Goal: Task Accomplishment & Management: Complete application form

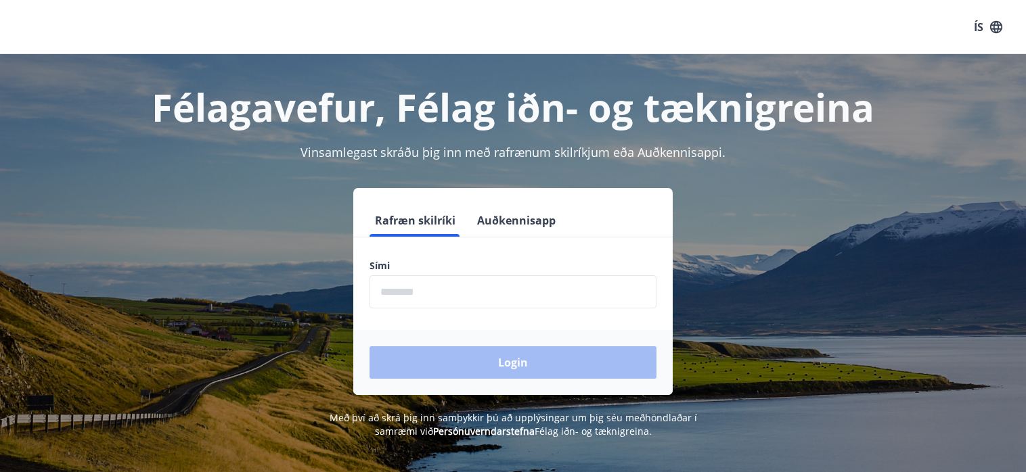
click at [512, 292] on input "phone" at bounding box center [513, 291] width 287 height 33
type input "********"
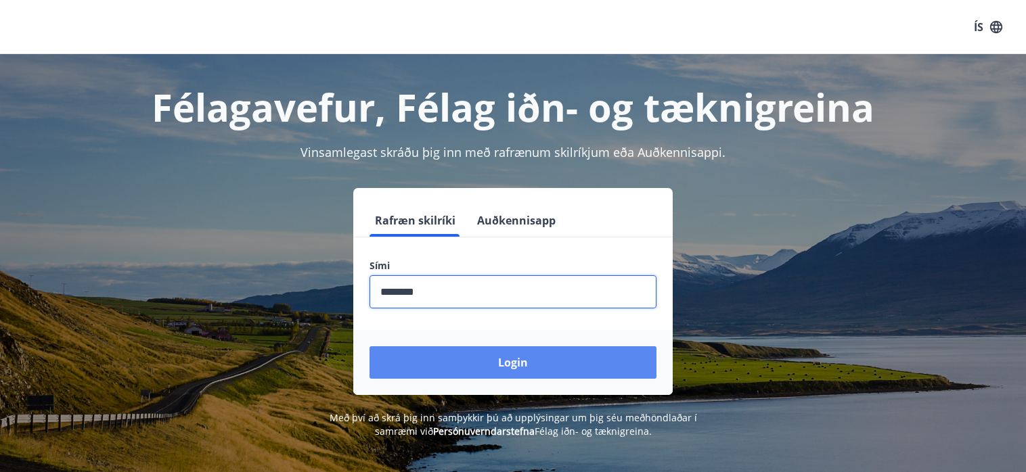
click at [542, 358] on button "Login" at bounding box center [513, 362] width 287 height 32
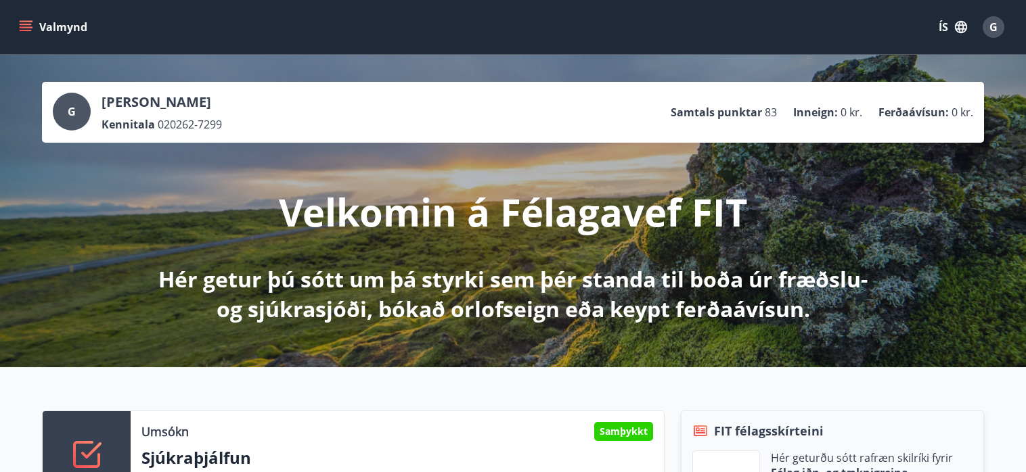
click at [32, 24] on button "Valmynd" at bounding box center [54, 27] width 76 height 24
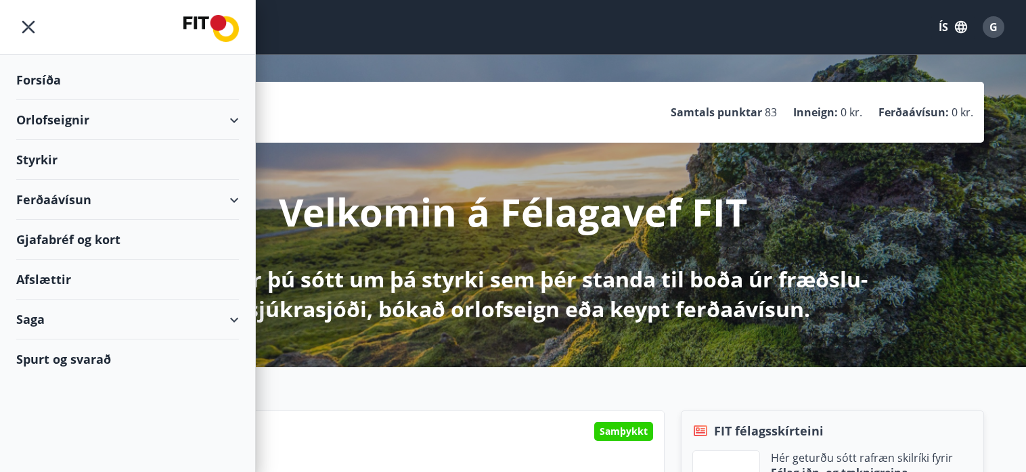
click at [49, 159] on div "Styrkir" at bounding box center [127, 160] width 223 height 40
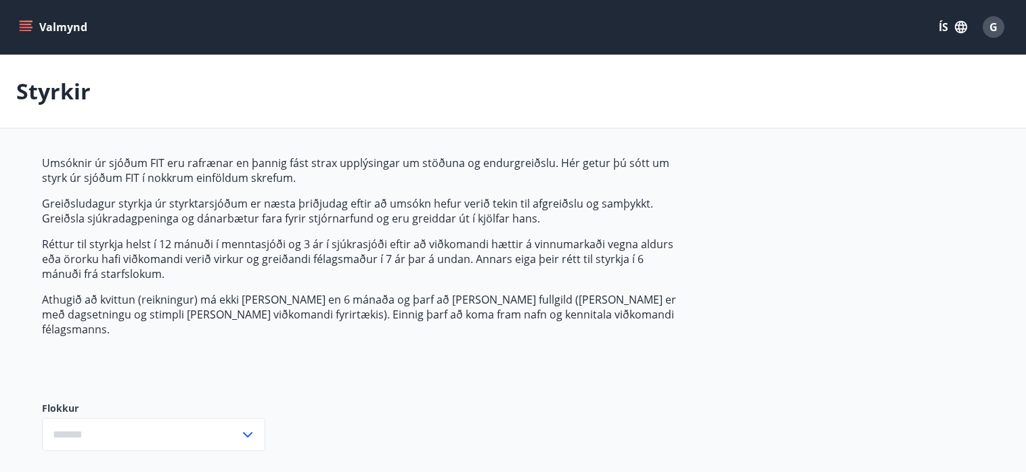
type input "***"
click at [29, 26] on icon "menu" at bounding box center [26, 27] width 14 height 14
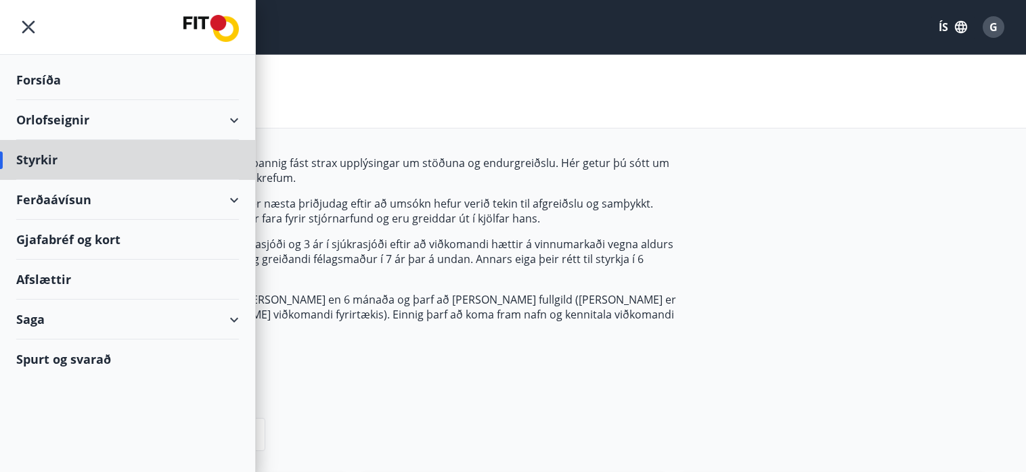
click at [45, 81] on div "Forsíða" at bounding box center [127, 80] width 223 height 40
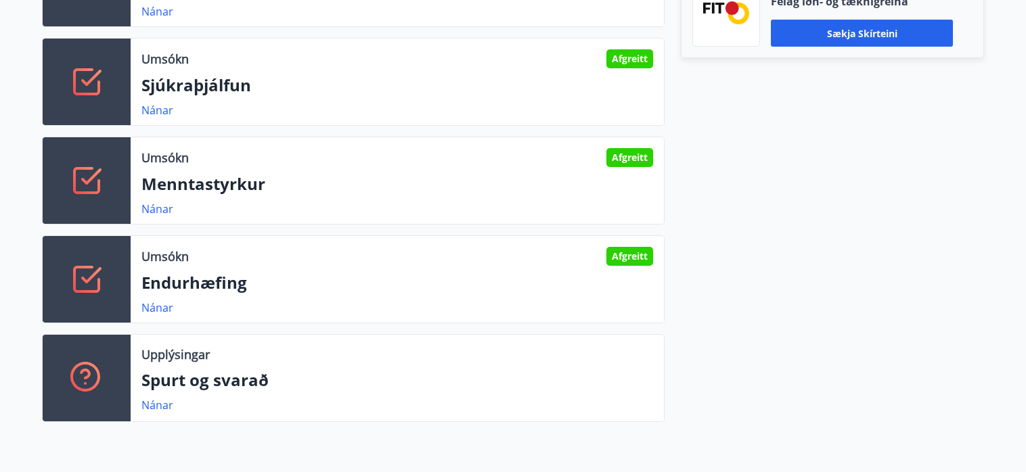
scroll to position [474, 0]
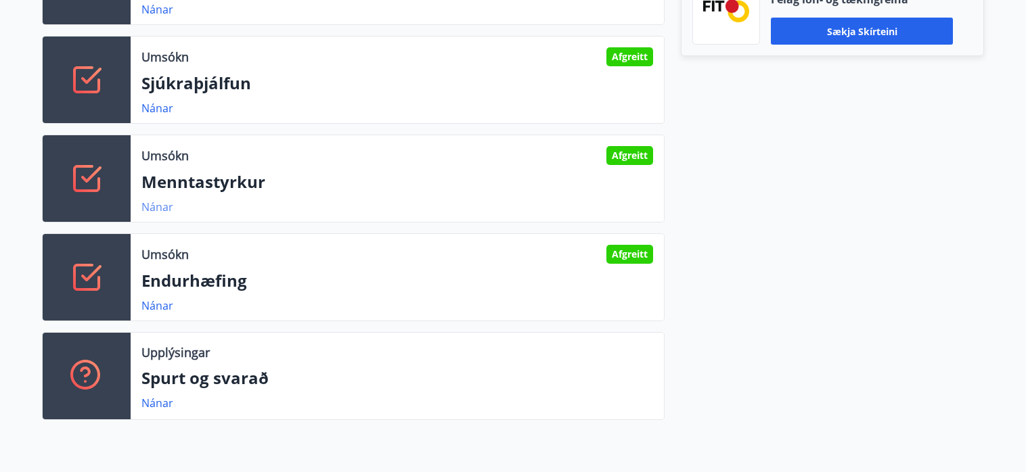
click at [165, 207] on link "Nánar" at bounding box center [157, 207] width 32 height 15
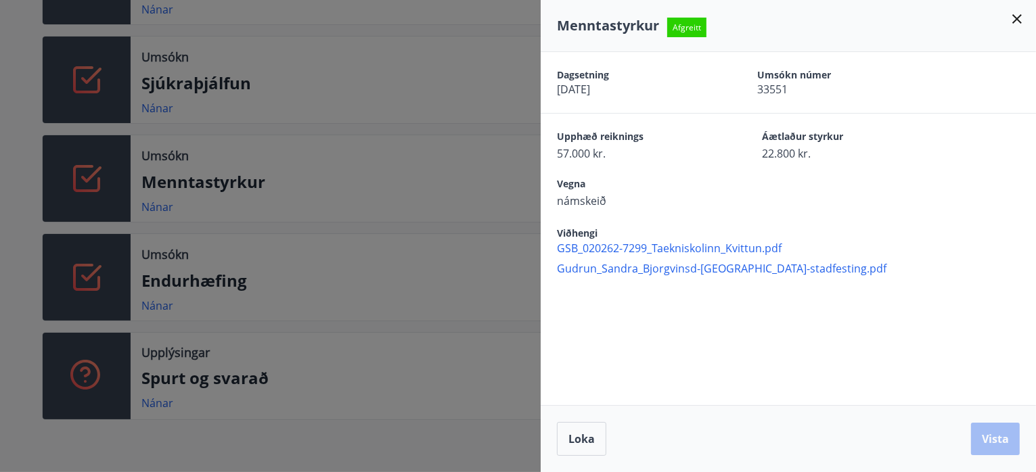
click at [165, 104] on div at bounding box center [518, 236] width 1036 height 472
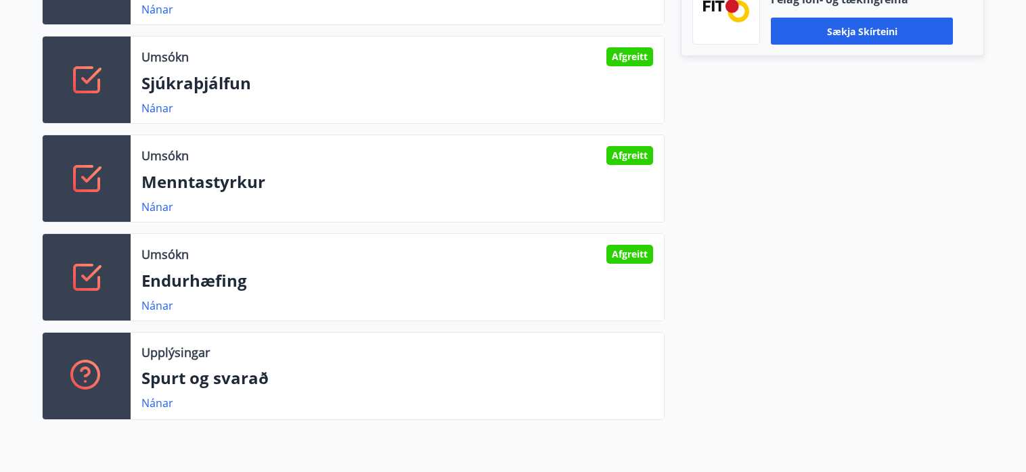
click at [165, 104] on link "Nánar" at bounding box center [157, 108] width 32 height 15
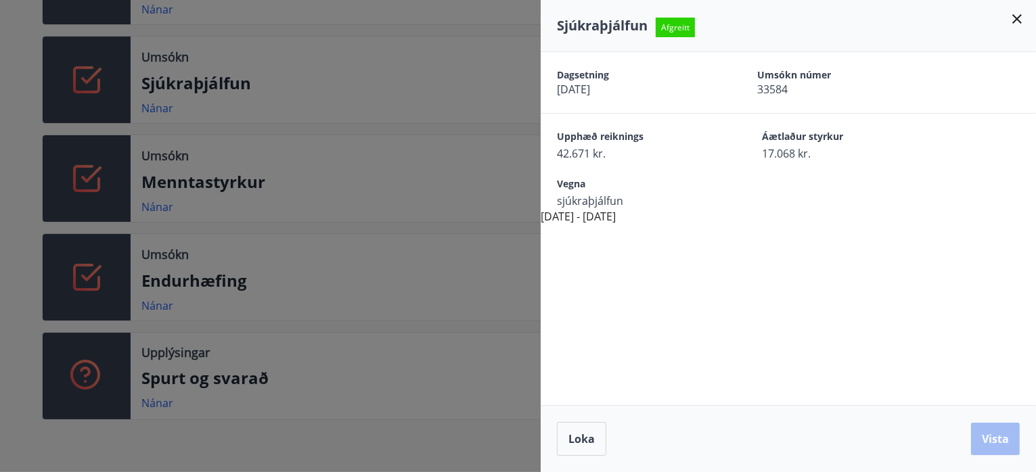
click at [410, 43] on div at bounding box center [518, 236] width 1036 height 472
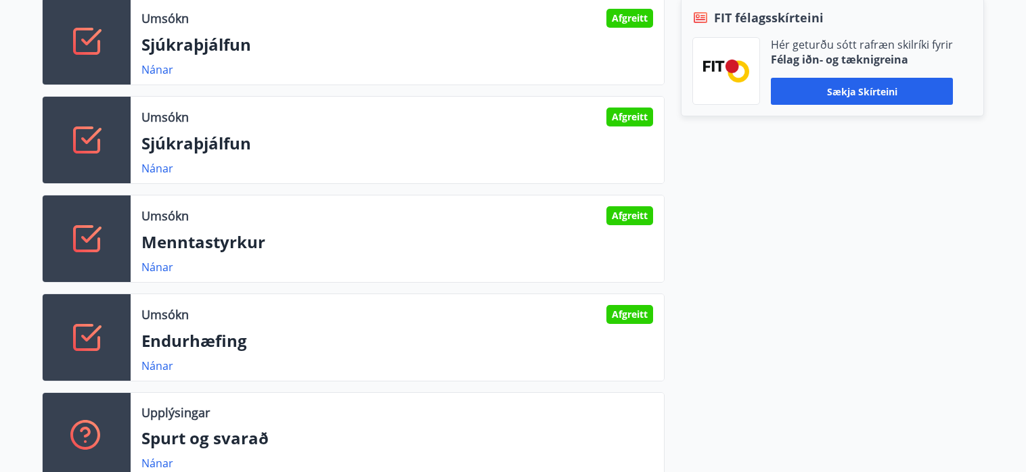
scroll to position [406, 0]
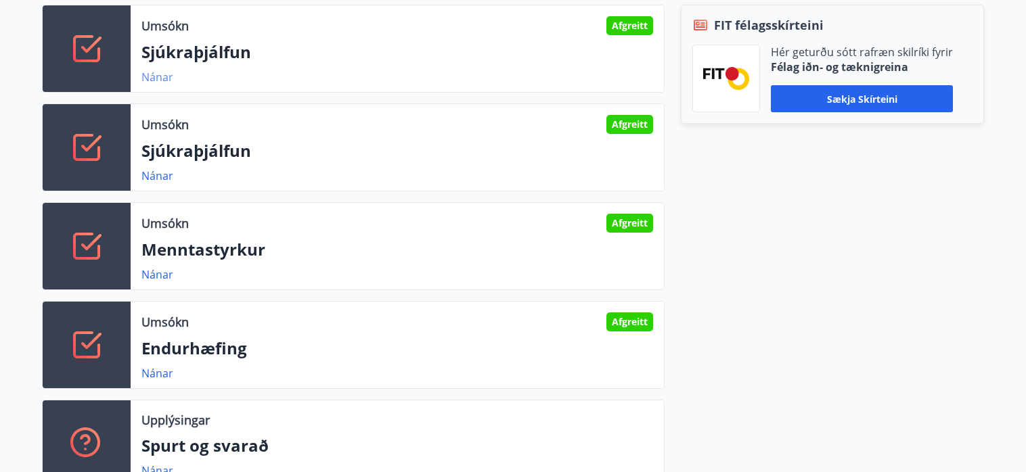
click at [164, 78] on link "Nánar" at bounding box center [157, 77] width 32 height 15
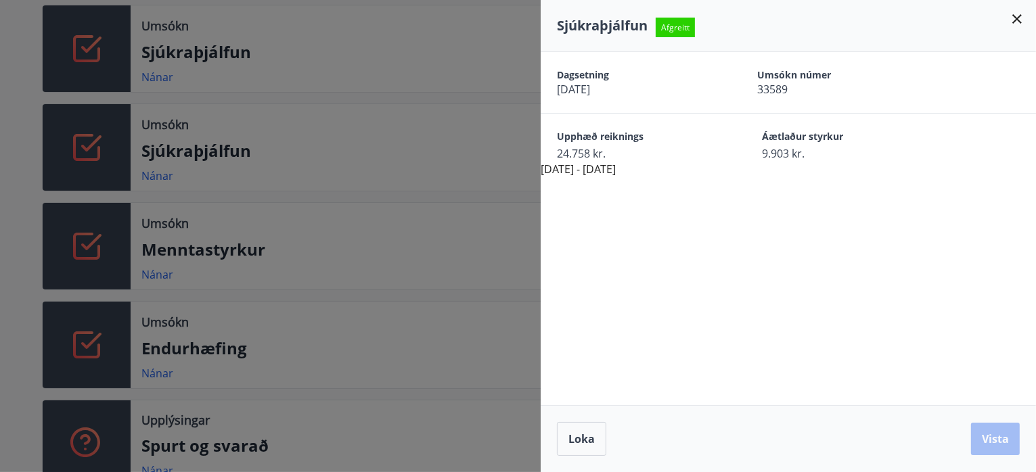
click at [159, 275] on div at bounding box center [518, 236] width 1036 height 472
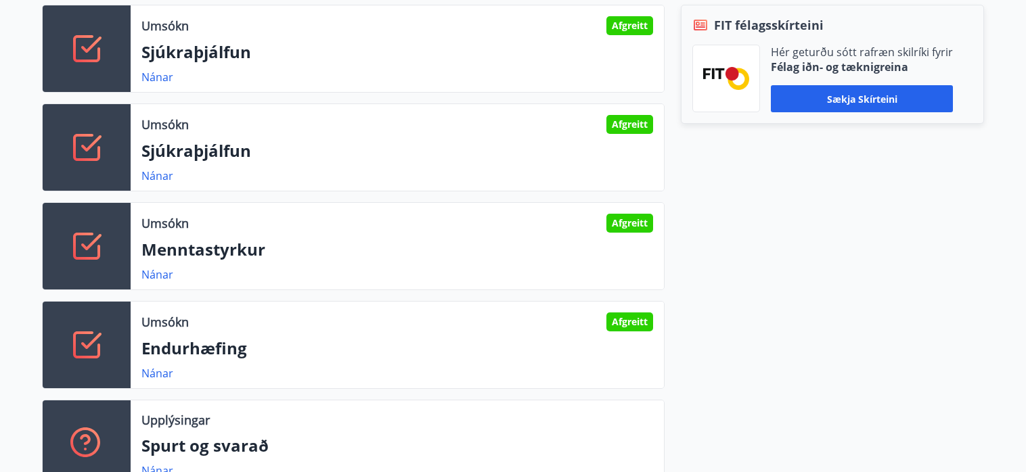
click at [159, 275] on link "Nánar" at bounding box center [157, 274] width 32 height 15
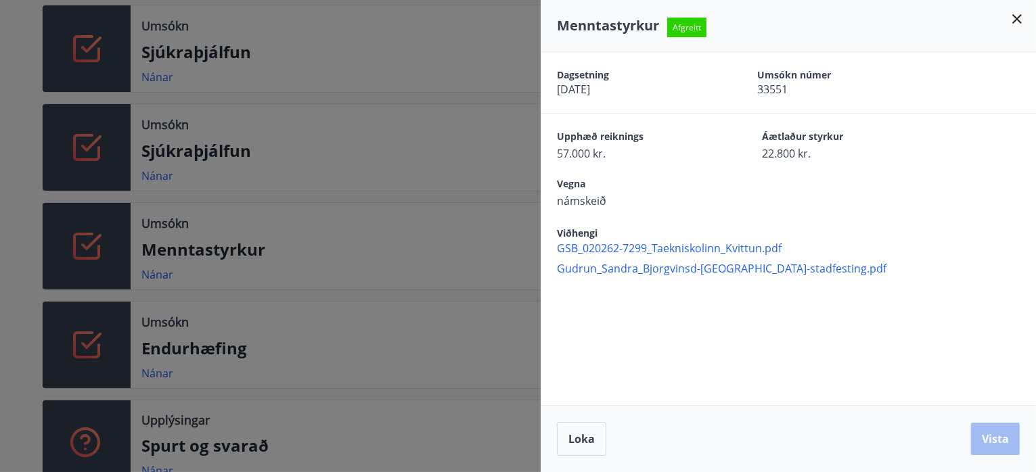
click at [1020, 18] on icon at bounding box center [1017, 19] width 16 height 16
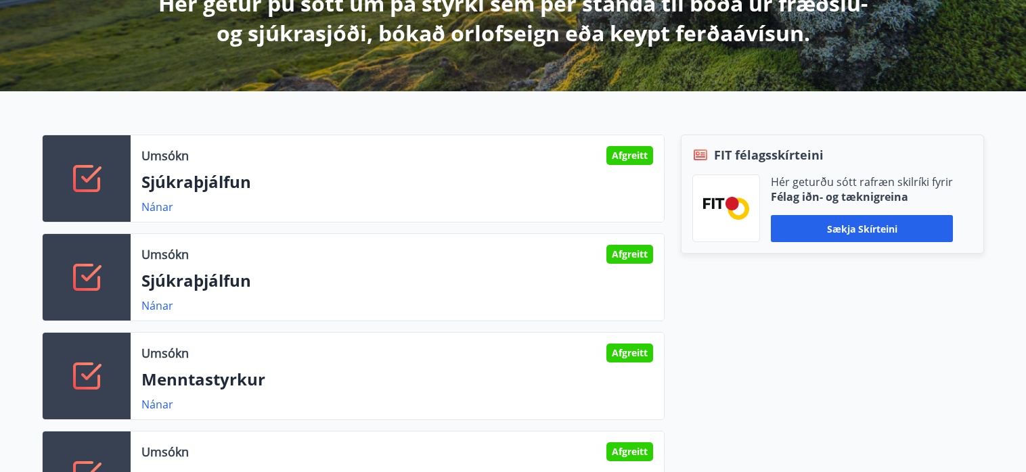
scroll to position [0, 0]
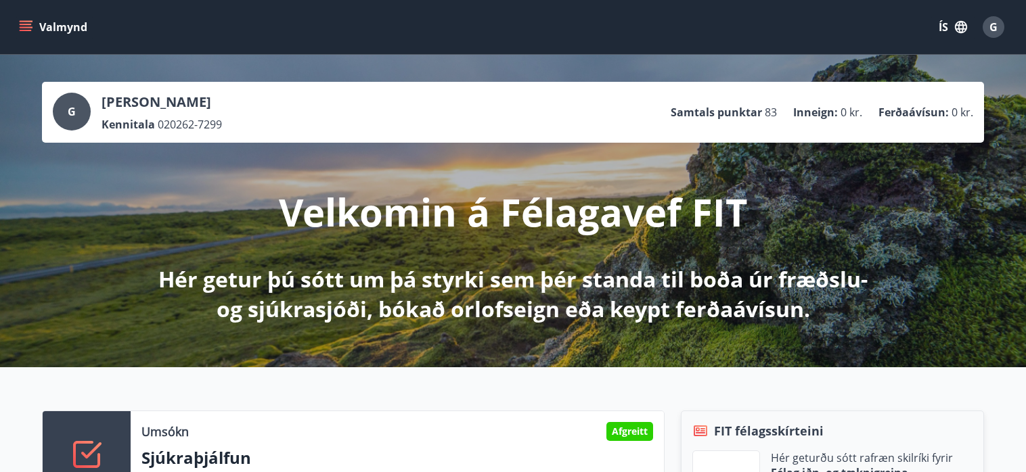
click at [28, 24] on icon "menu" at bounding box center [26, 24] width 12 height 1
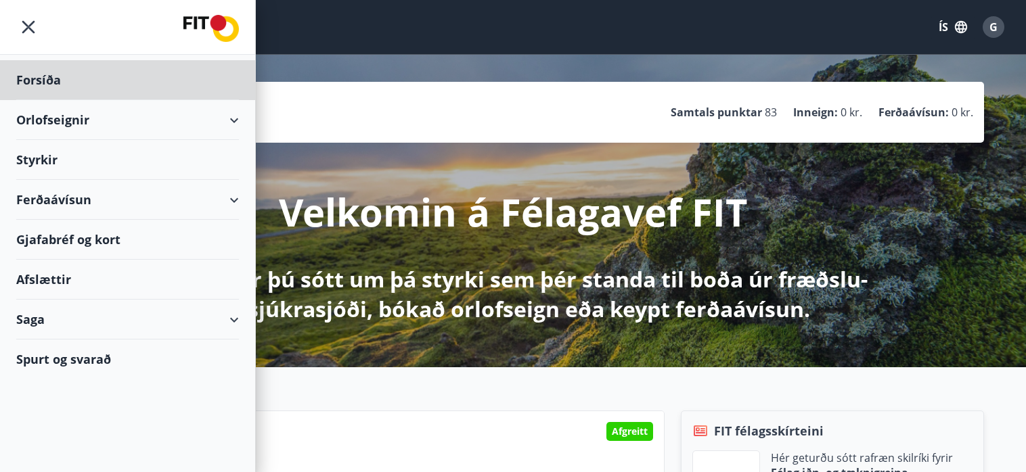
click at [49, 154] on div "Styrkir" at bounding box center [127, 160] width 223 height 40
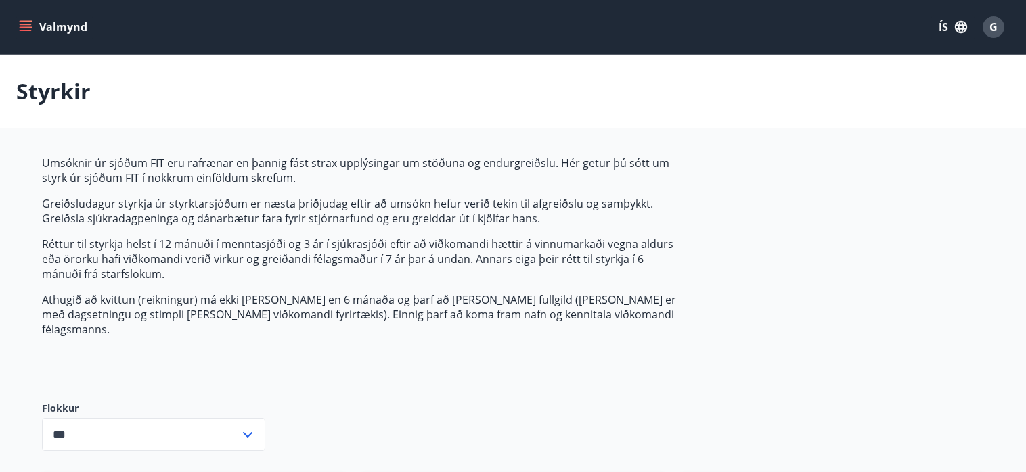
type input "***"
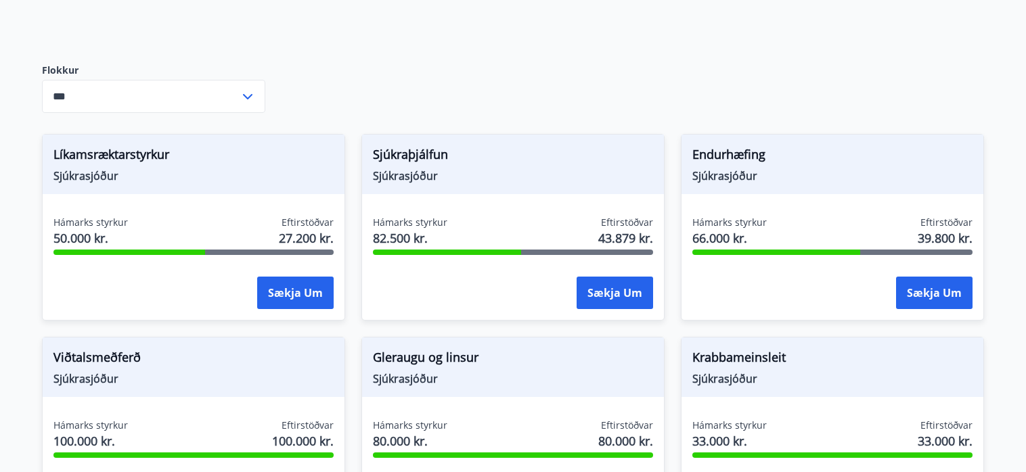
scroll to position [406, 0]
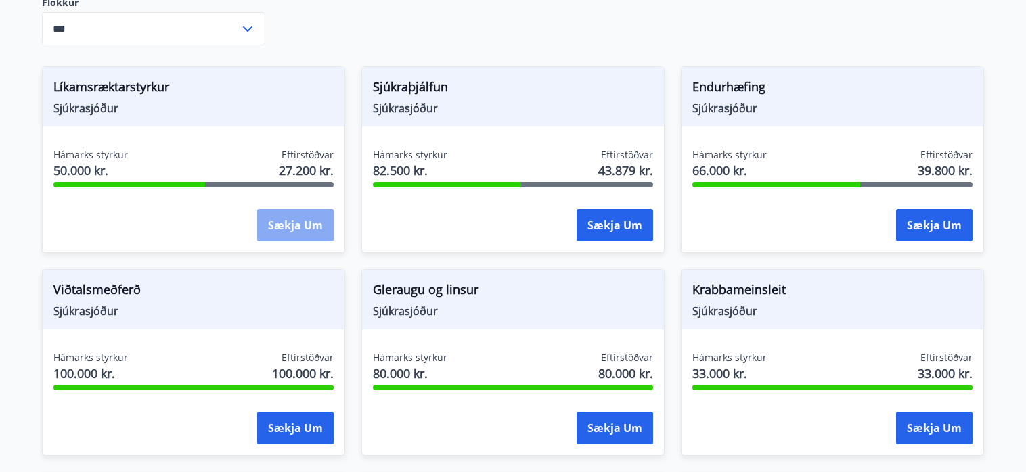
click at [305, 209] on button "Sækja um" at bounding box center [295, 225] width 76 height 32
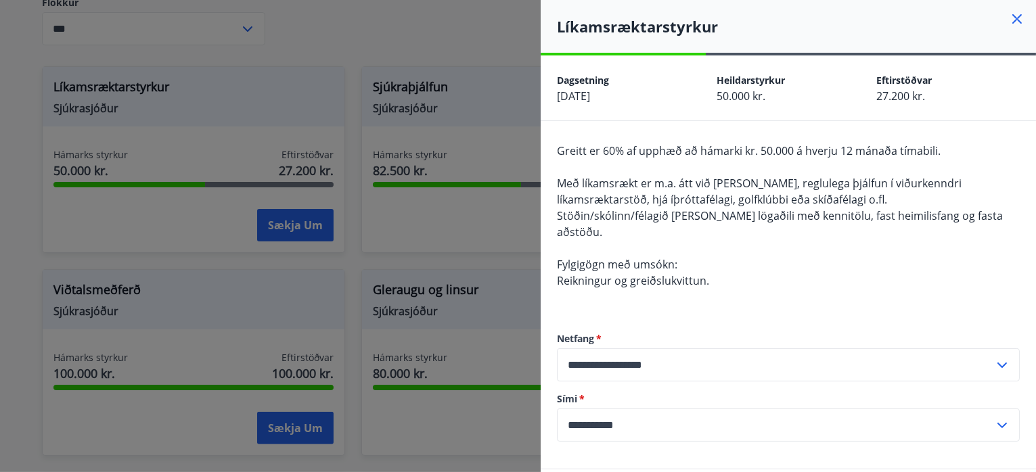
click at [452, 202] on div at bounding box center [518, 236] width 1036 height 472
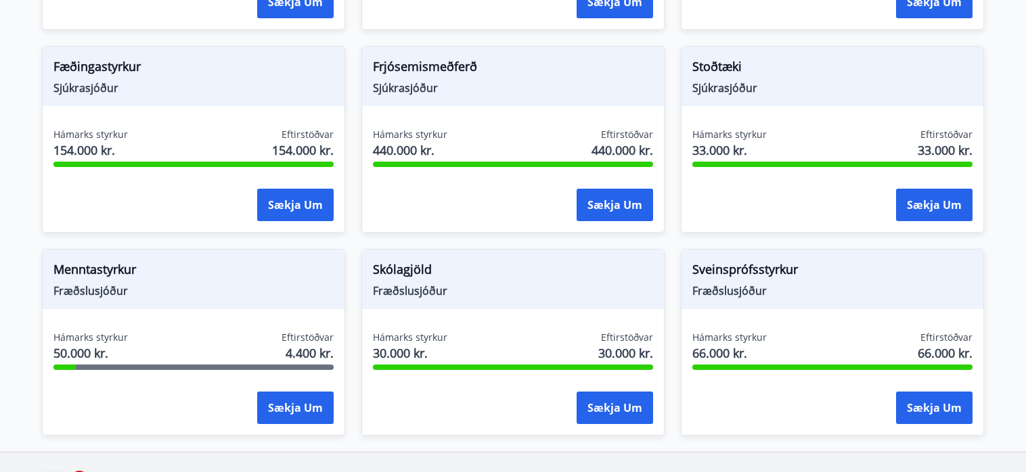
scroll to position [1015, 0]
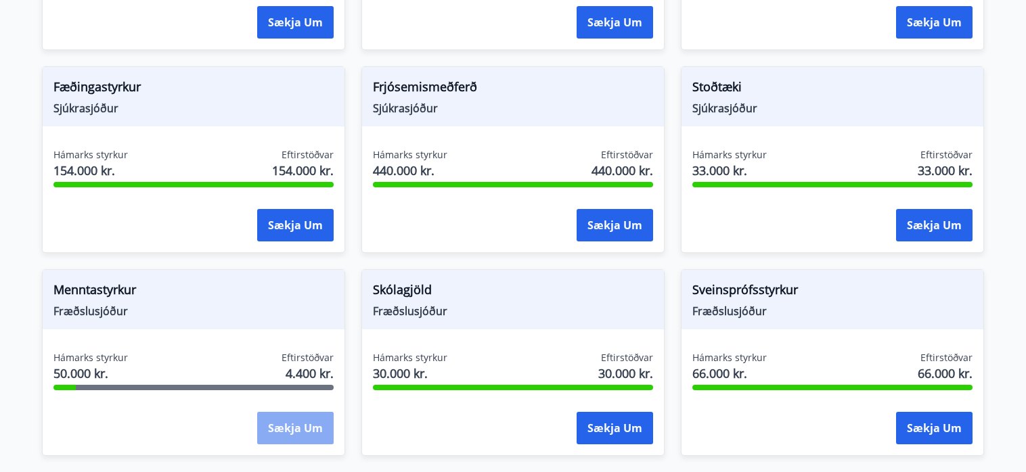
click at [300, 412] on button "Sækja um" at bounding box center [295, 428] width 76 height 32
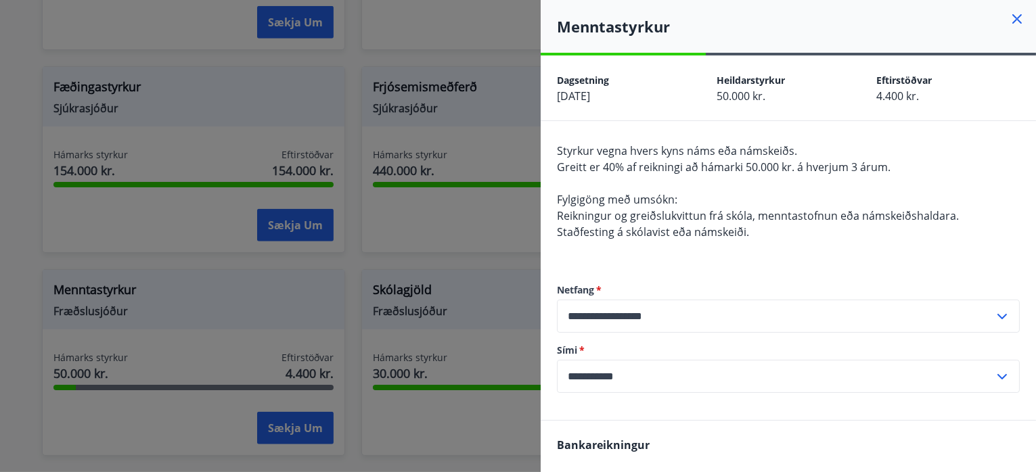
click at [1010, 18] on icon at bounding box center [1017, 19] width 16 height 16
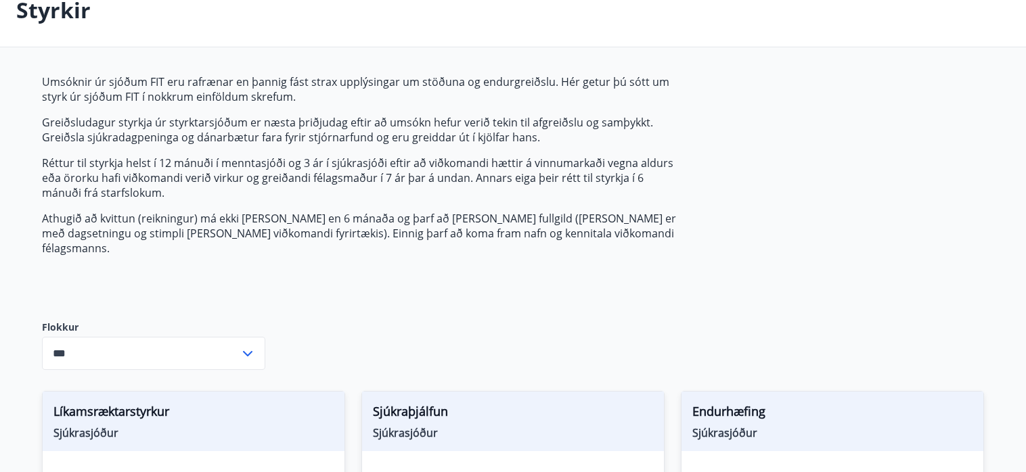
scroll to position [68, 0]
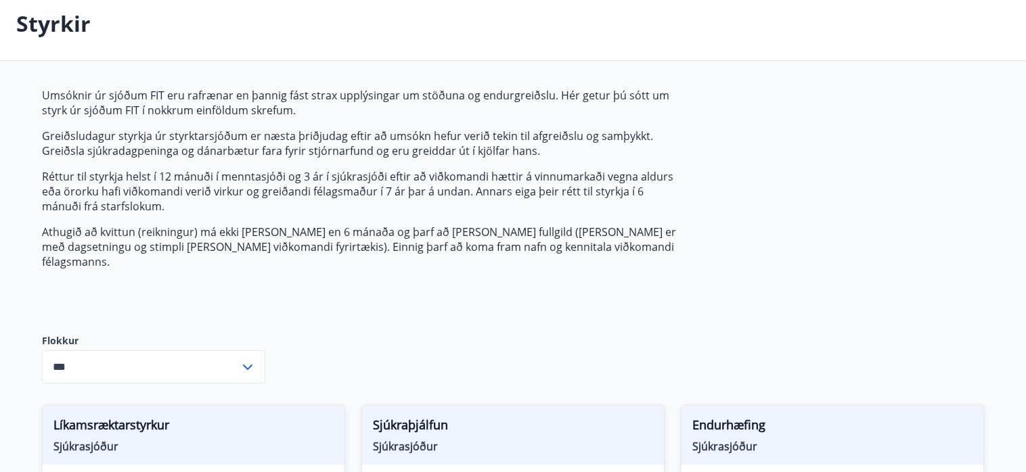
click at [246, 359] on icon at bounding box center [248, 367] width 16 height 16
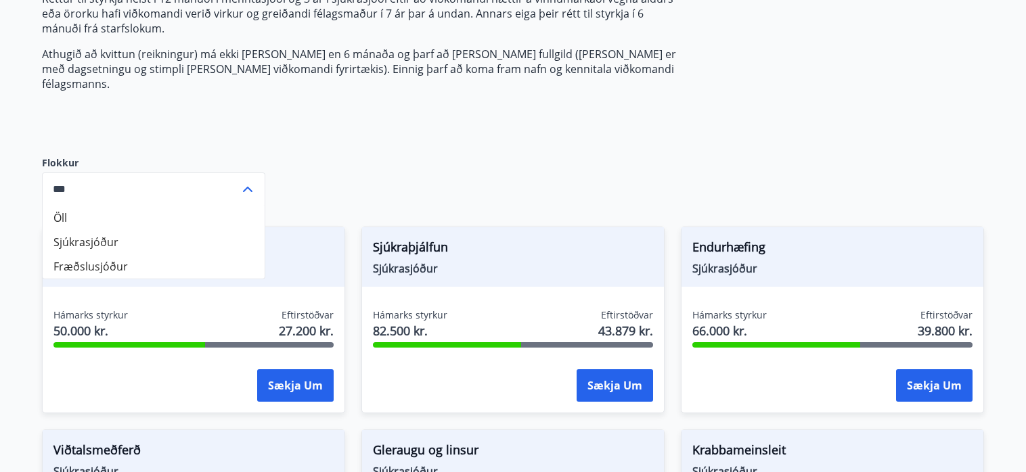
scroll to position [203, 0]
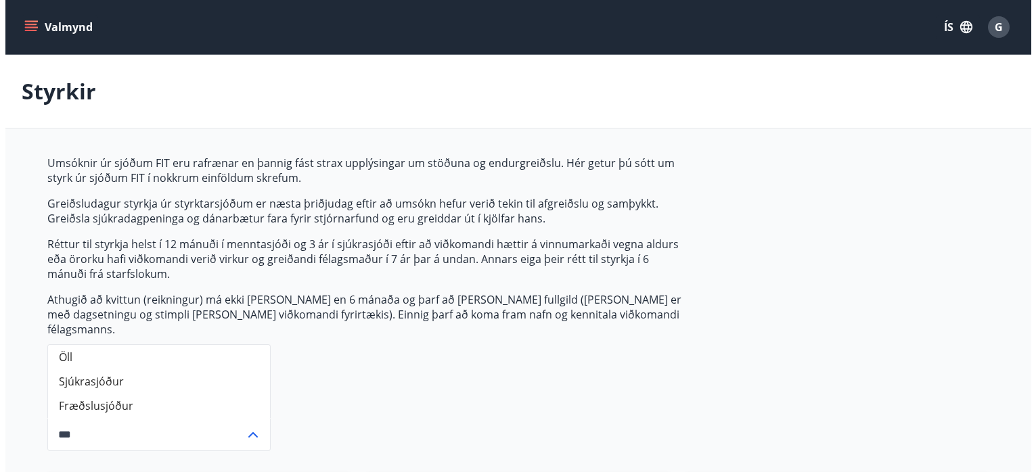
scroll to position [0, 0]
click at [997, 23] on span "G" at bounding box center [993, 27] width 8 height 15
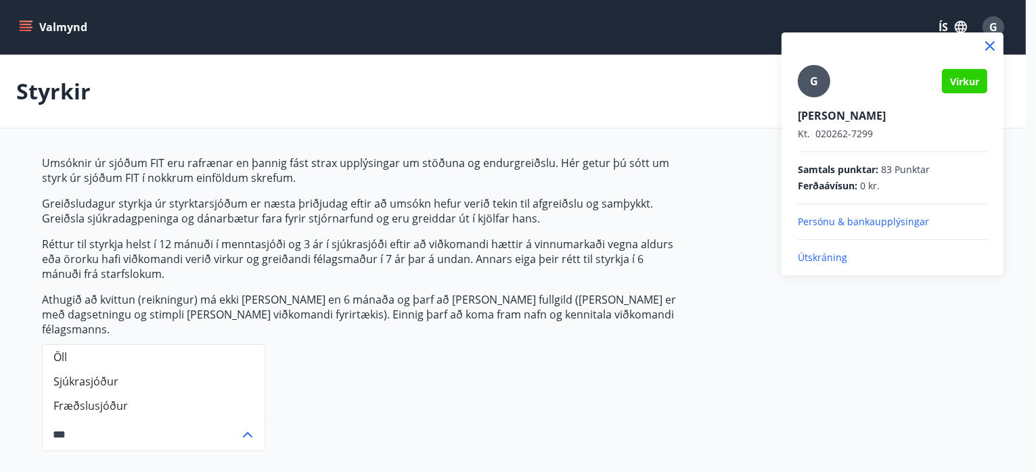
click at [826, 256] on p "Útskráning" at bounding box center [892, 258] width 189 height 14
